Goal: Book appointment/travel/reservation

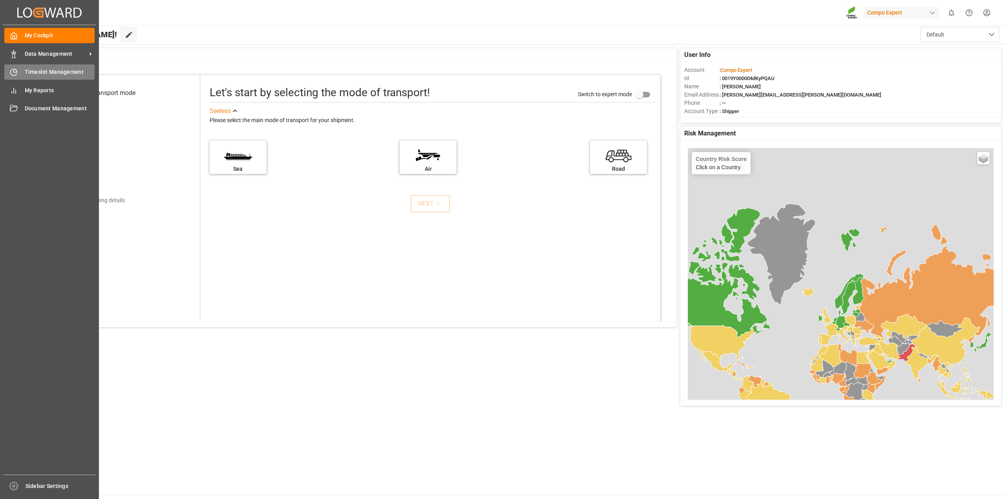
click at [31, 75] on span "Timeslot Management" at bounding box center [60, 72] width 70 height 8
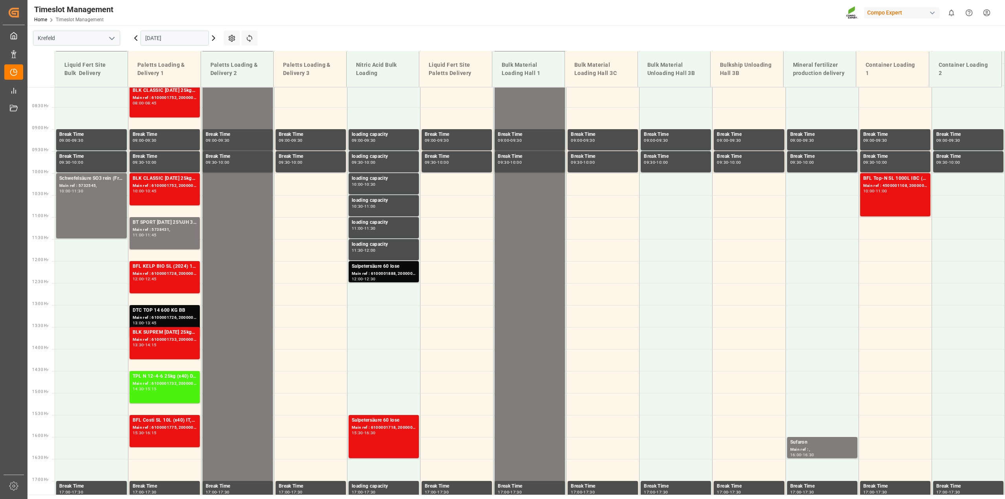
scroll to position [355, 0]
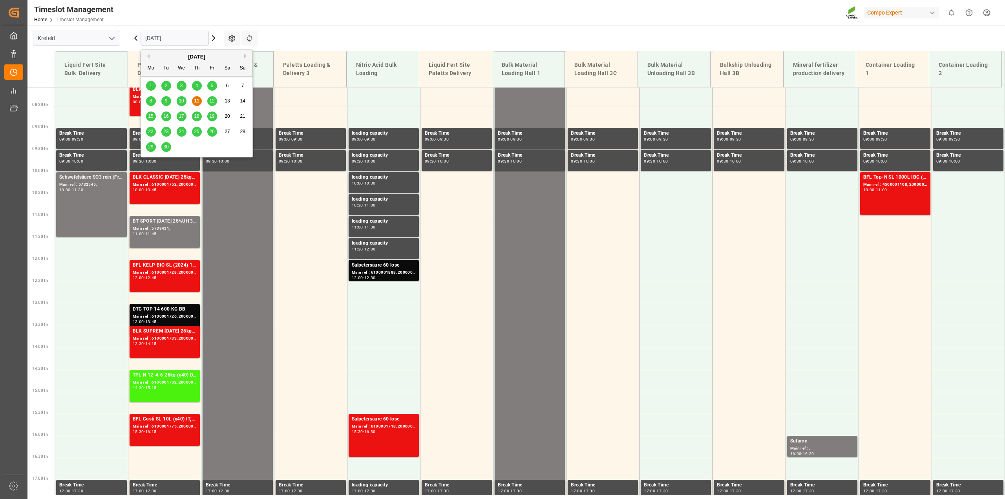
click at [204, 40] on input "[DATE]" at bounding box center [175, 38] width 68 height 15
click at [151, 113] on div "15" at bounding box center [151, 116] width 10 height 9
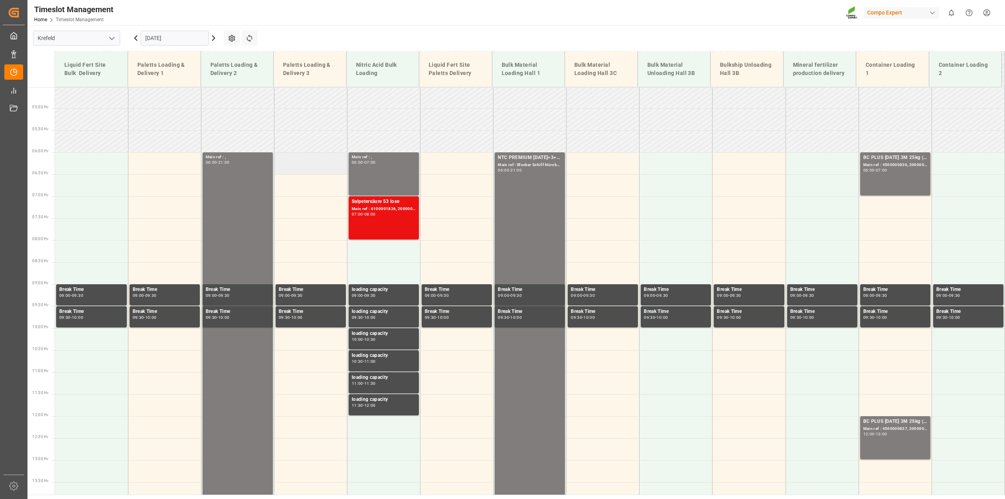
scroll to position [119, 0]
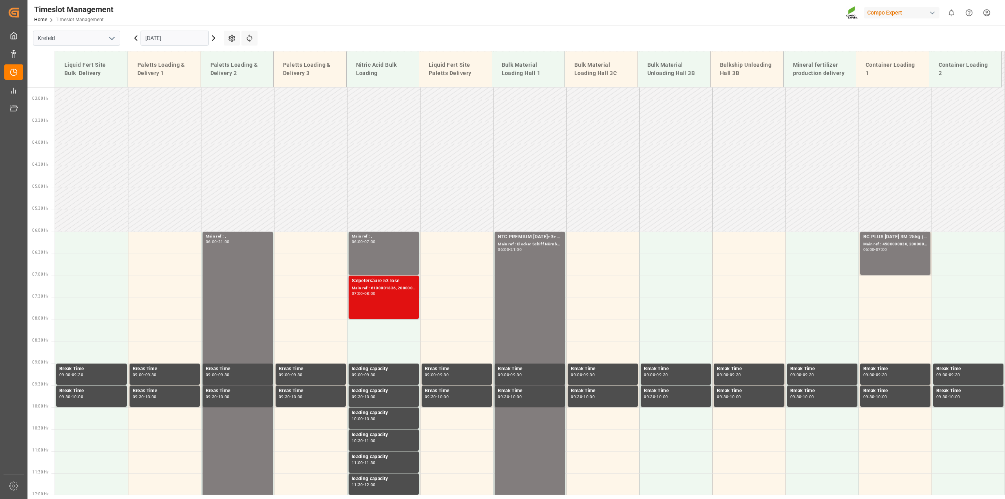
click at [399, 287] on div "Main ref : 6100001836, 2000001475" at bounding box center [384, 288] width 64 height 7
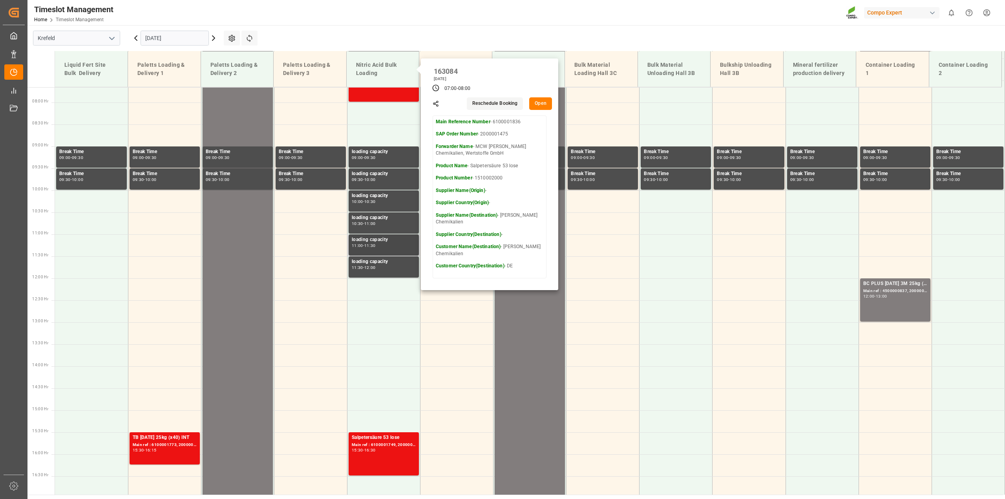
scroll to position [355, 0]
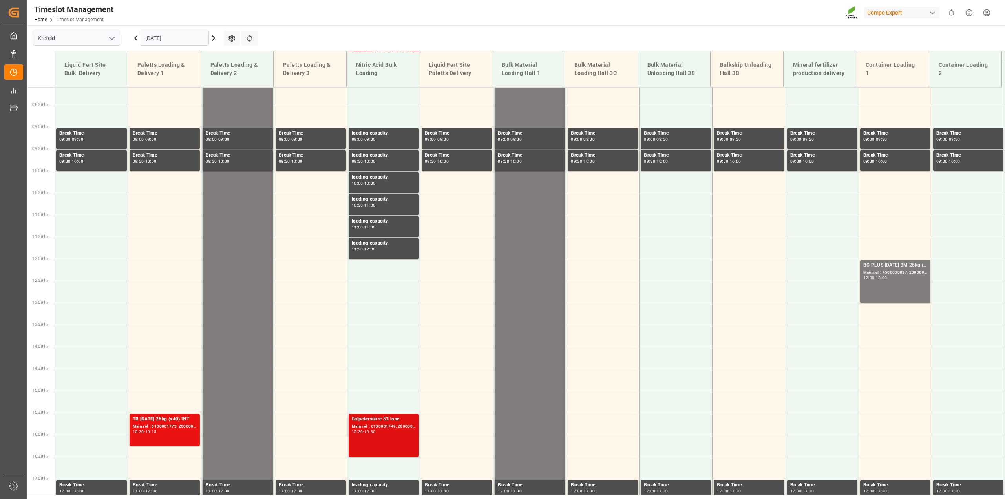
click at [398, 428] on div "Main ref : 6100001749, 2000001451" at bounding box center [384, 426] width 64 height 7
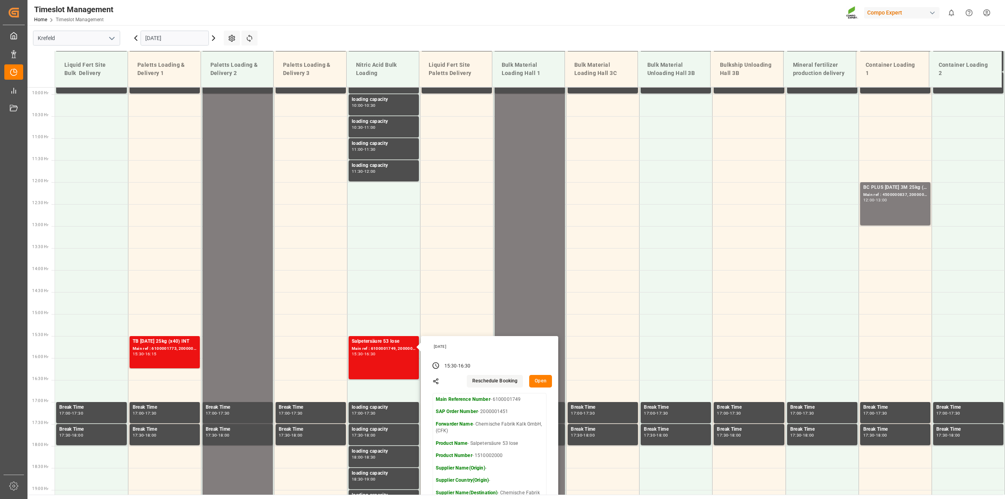
scroll to position [433, 0]
